Goal: Task Accomplishment & Management: Use online tool/utility

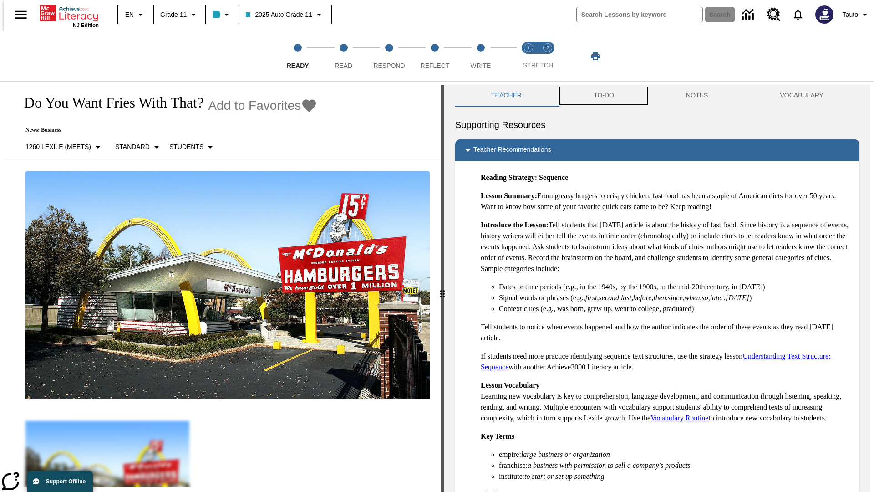
click at [603, 96] on button "TO-DO" at bounding box center [604, 96] width 92 height 22
